Goal: Task Accomplishment & Management: Manage account settings

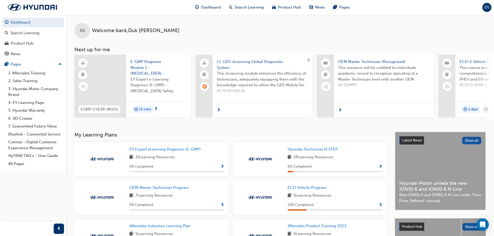
click at [487, 8] on span "DS" at bounding box center [487, 7] width 5 height 6
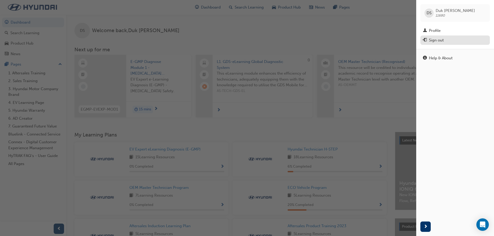
click at [446, 40] on div "Sign out" at bounding box center [455, 40] width 64 height 6
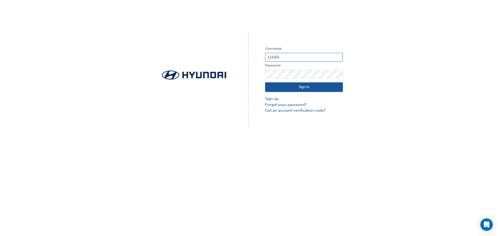
click at [287, 57] on input "11680" at bounding box center [304, 57] width 78 height 9
click at [248, 47] on div "Username 11680 Password Sign In Sign up Forgot your password? Got an account ve…" at bounding box center [249, 63] width 498 height 127
click at [309, 57] on input "11680" at bounding box center [304, 57] width 78 height 9
type input "19183"
click at [295, 86] on button "Sign In" at bounding box center [304, 88] width 78 height 10
